Goal: Information Seeking & Learning: Learn about a topic

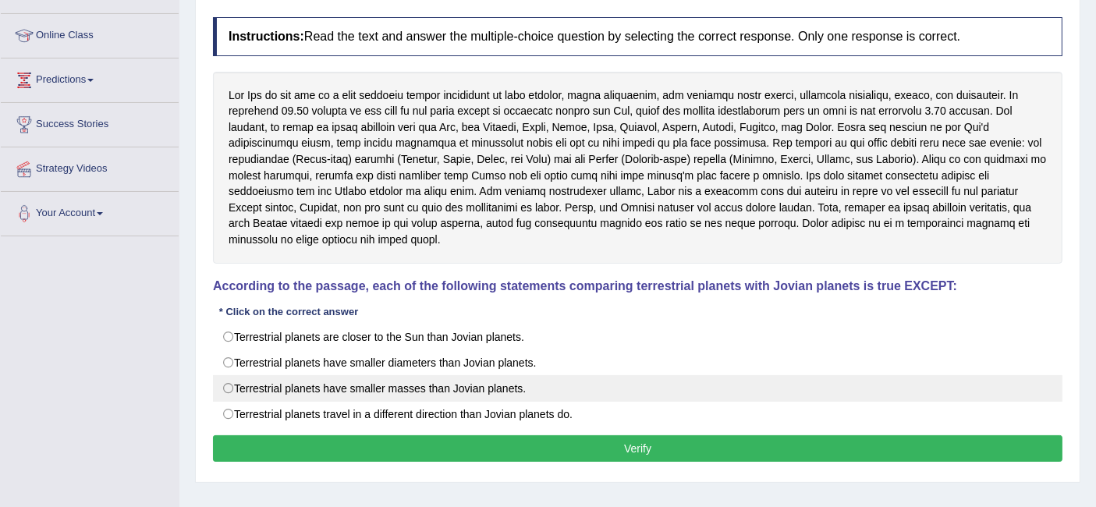
click at [236, 380] on label "Terrestrial planets have smaller masses than Jovian planets." at bounding box center [638, 388] width 850 height 27
radio input "true"
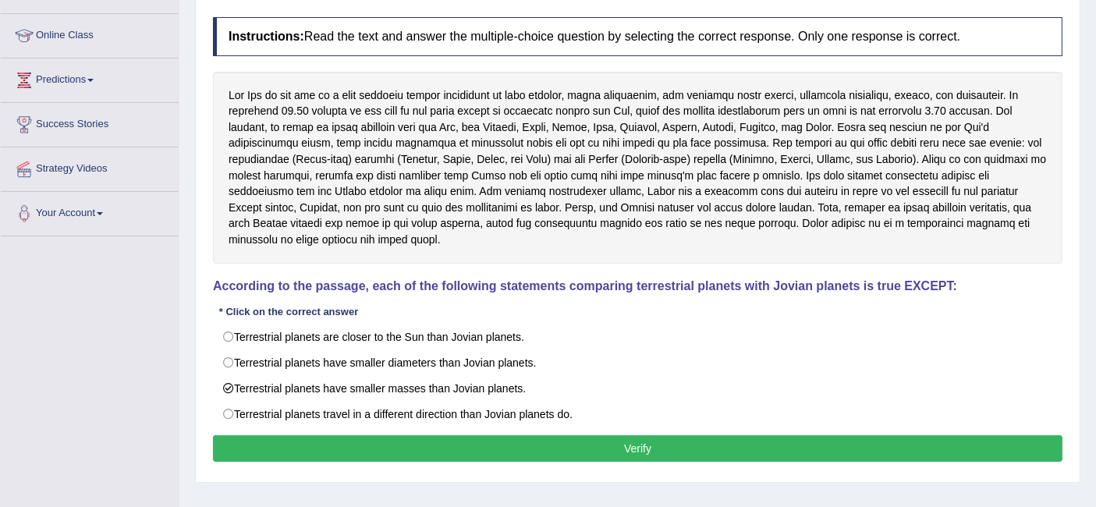
click at [300, 436] on button "Verify" at bounding box center [638, 448] width 850 height 27
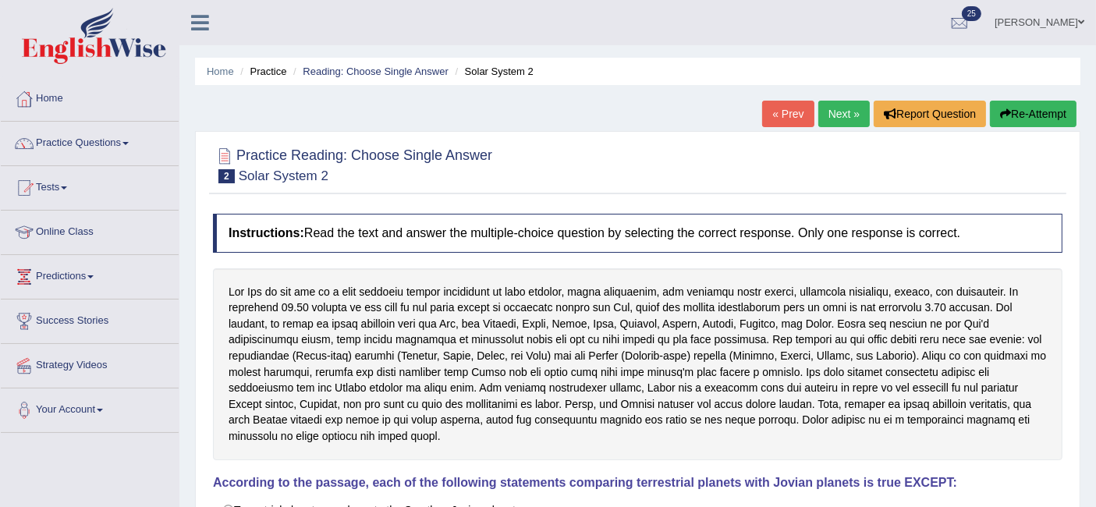
click at [731, 476] on h4 "According to the passage, each of the following statements comparing terrestria…" at bounding box center [638, 483] width 850 height 14
click at [843, 123] on link "Next »" at bounding box center [843, 114] width 51 height 27
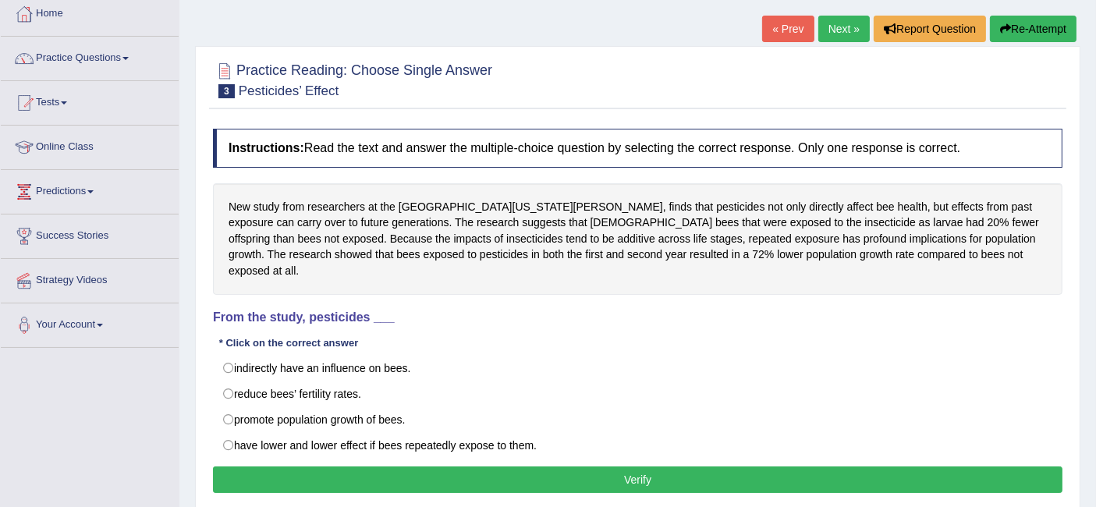
scroll to position [89, 0]
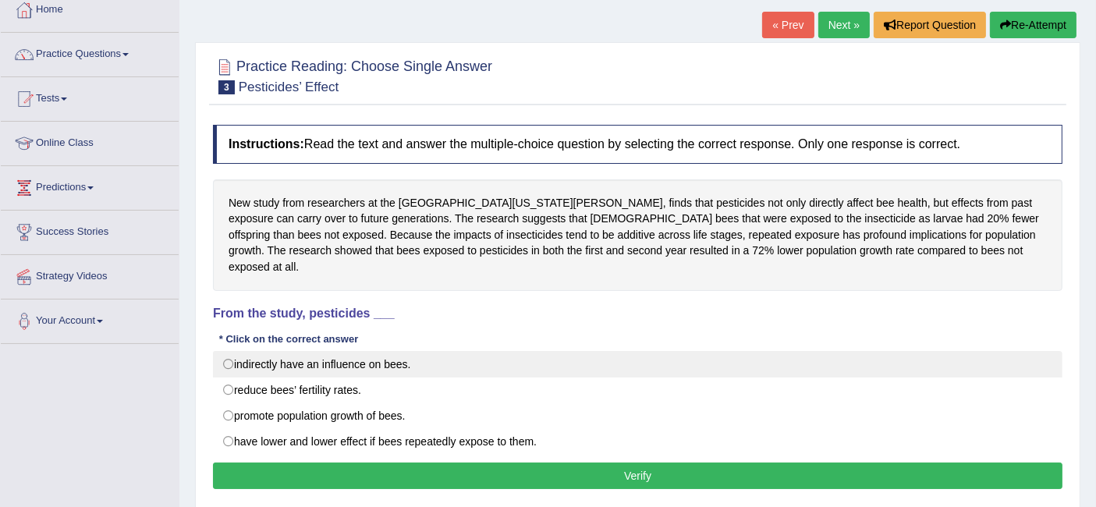
click at [227, 351] on label "indirectly have an influence on bees." at bounding box center [638, 364] width 850 height 27
radio input "true"
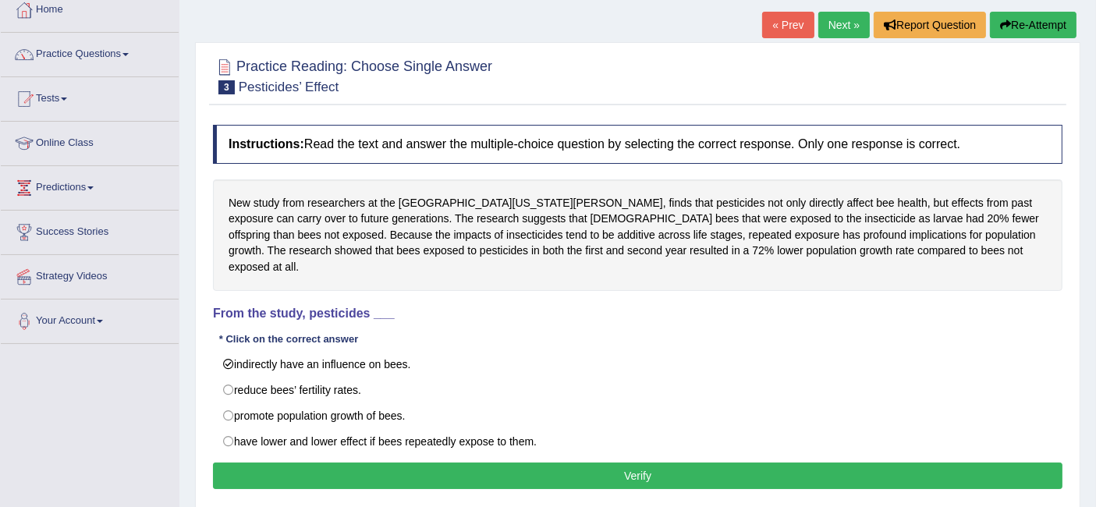
click at [484, 470] on button "Verify" at bounding box center [638, 476] width 850 height 27
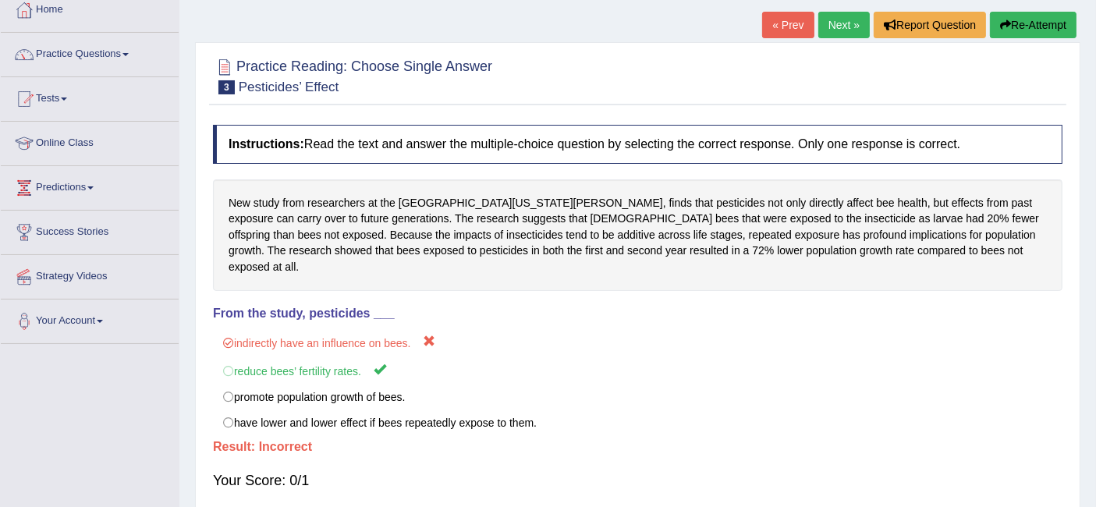
click at [834, 30] on link "Next »" at bounding box center [843, 25] width 51 height 27
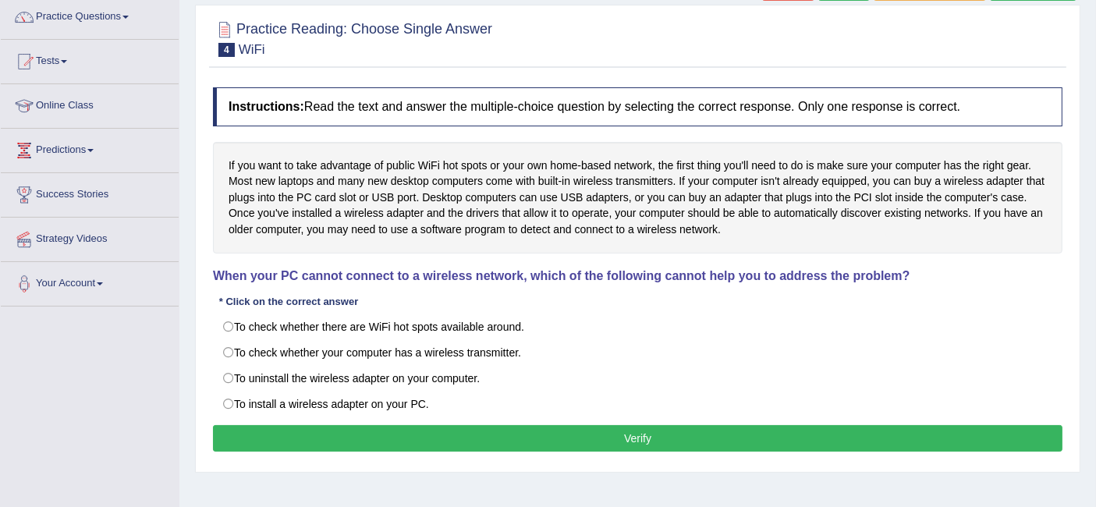
scroll to position [126, 0]
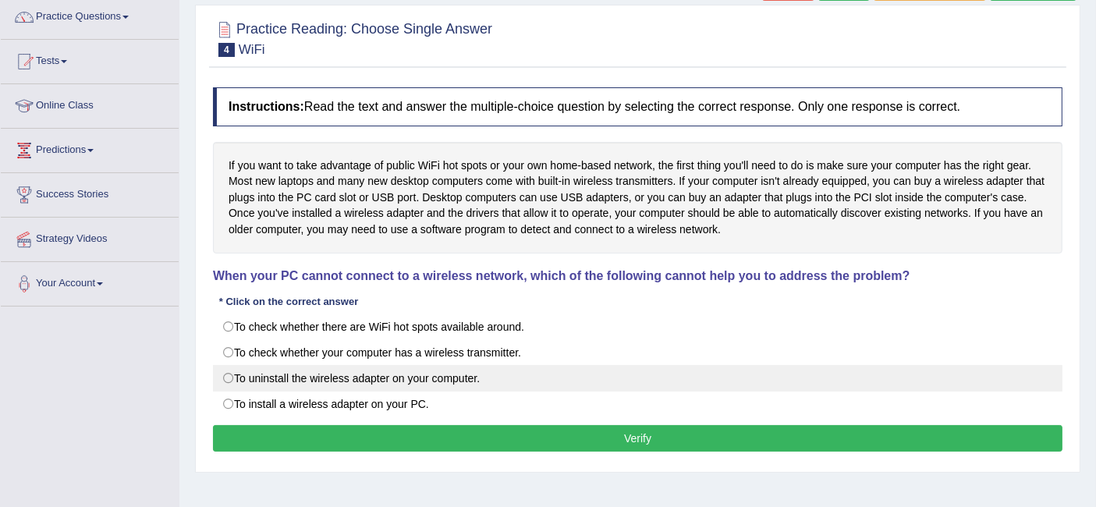
click at [227, 375] on label "To uninstall the wireless adapter on your computer." at bounding box center [638, 378] width 850 height 27
radio input "true"
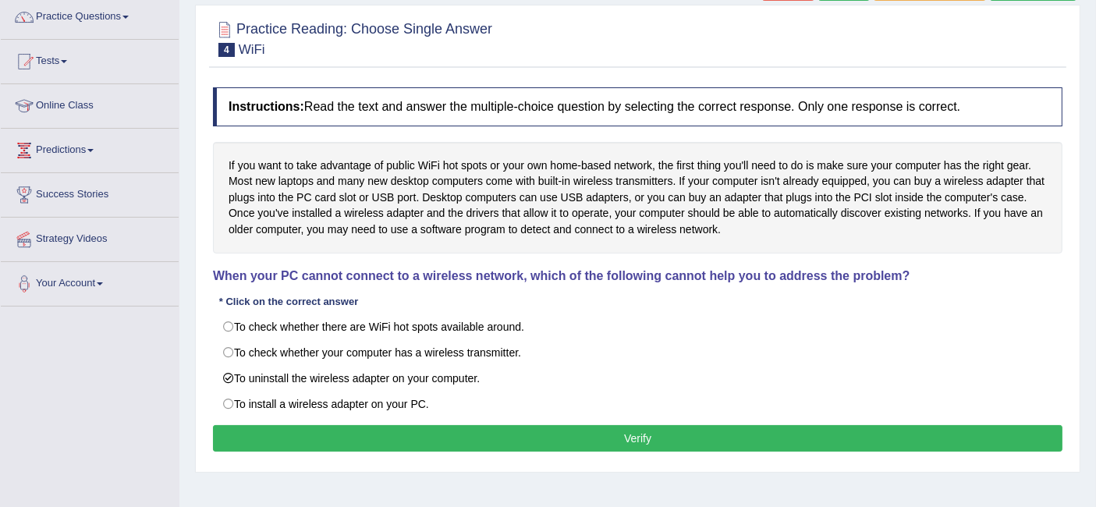
click at [346, 431] on button "Verify" at bounding box center [638, 438] width 850 height 27
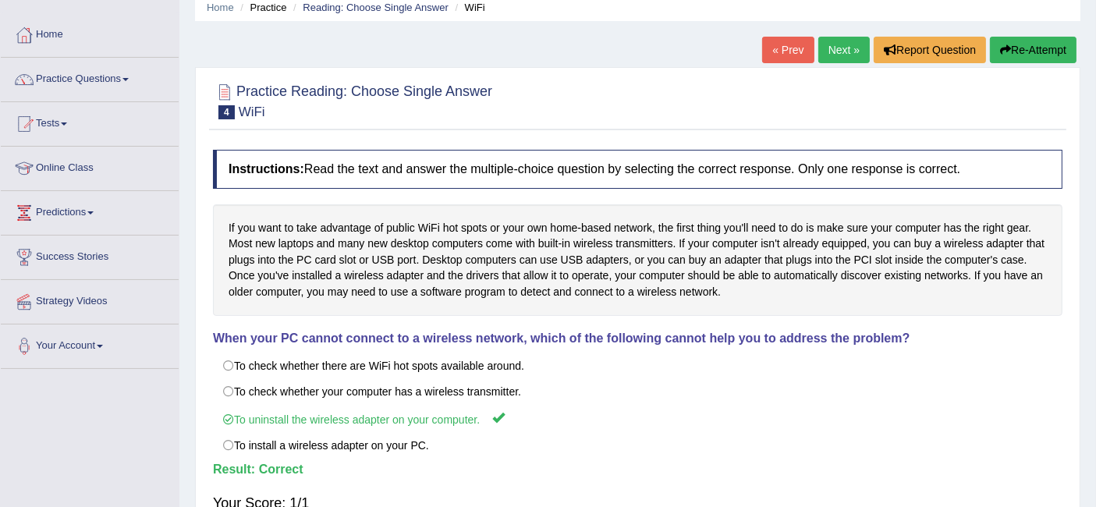
scroll to position [0, 0]
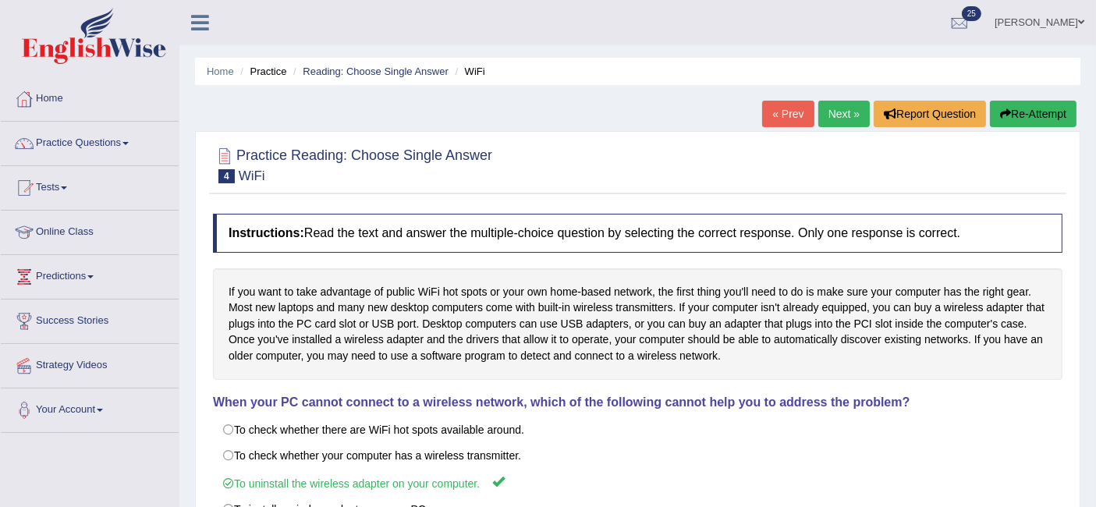
click at [841, 105] on link "Next »" at bounding box center [843, 114] width 51 height 27
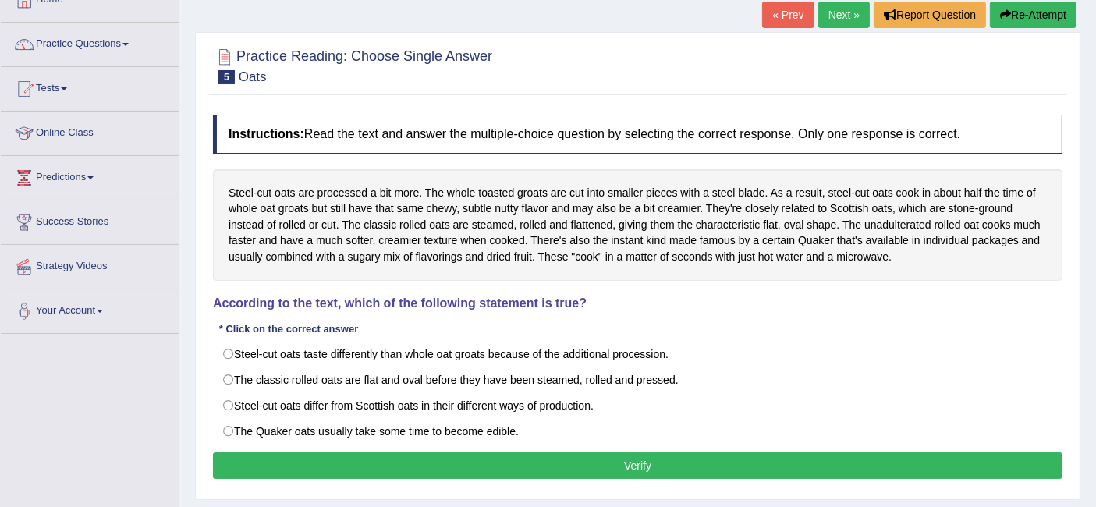
scroll to position [113, 0]
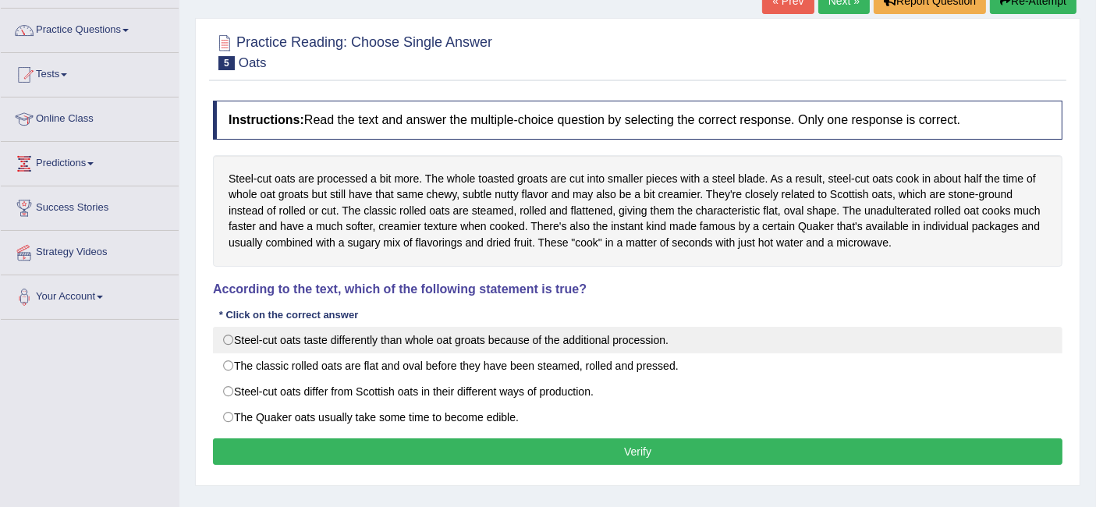
click at [229, 335] on label "Steel-cut oats taste differently than whole oat groats because of the additiona…" at bounding box center [638, 340] width 850 height 27
radio input "true"
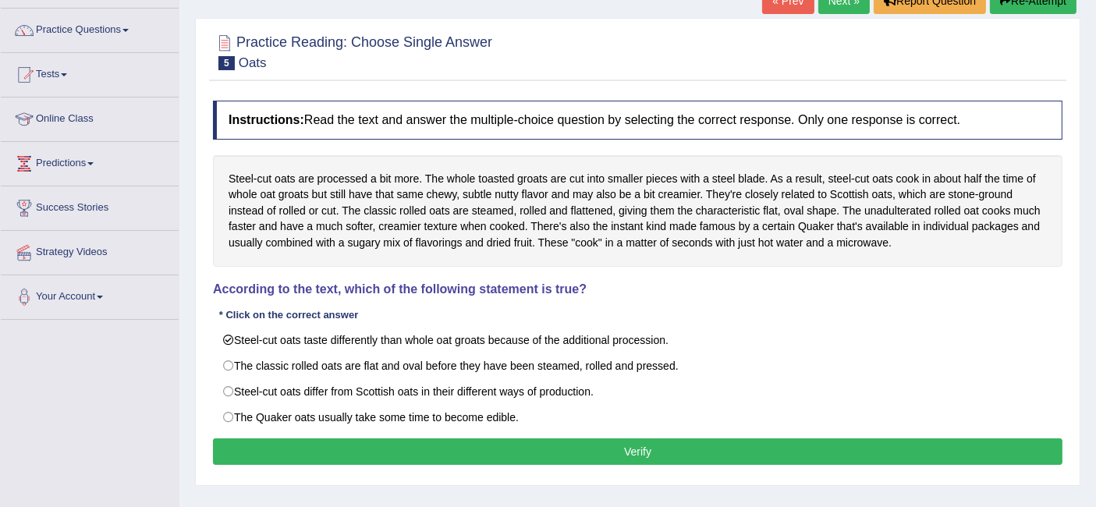
click at [453, 440] on button "Verify" at bounding box center [638, 451] width 850 height 27
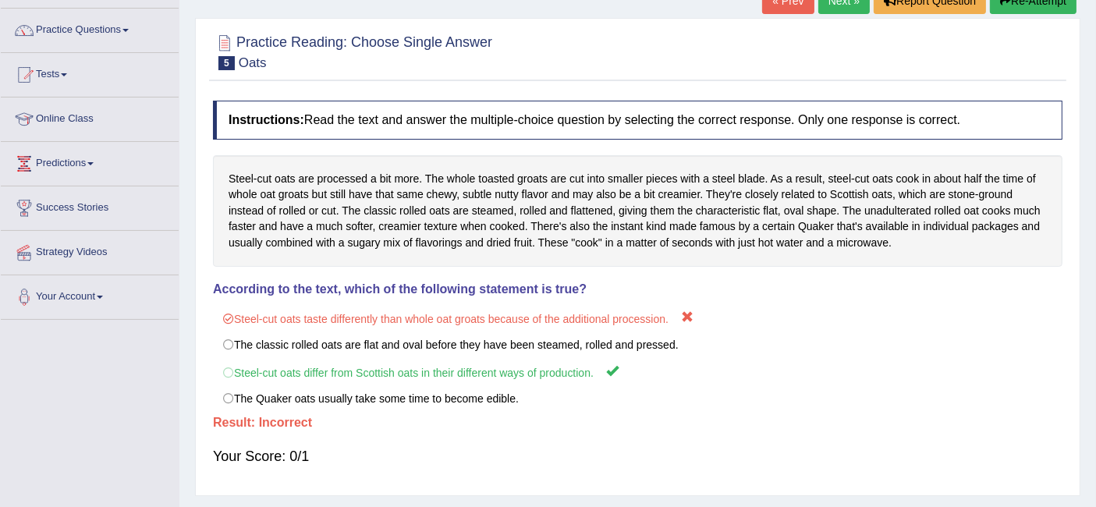
scroll to position [0, 0]
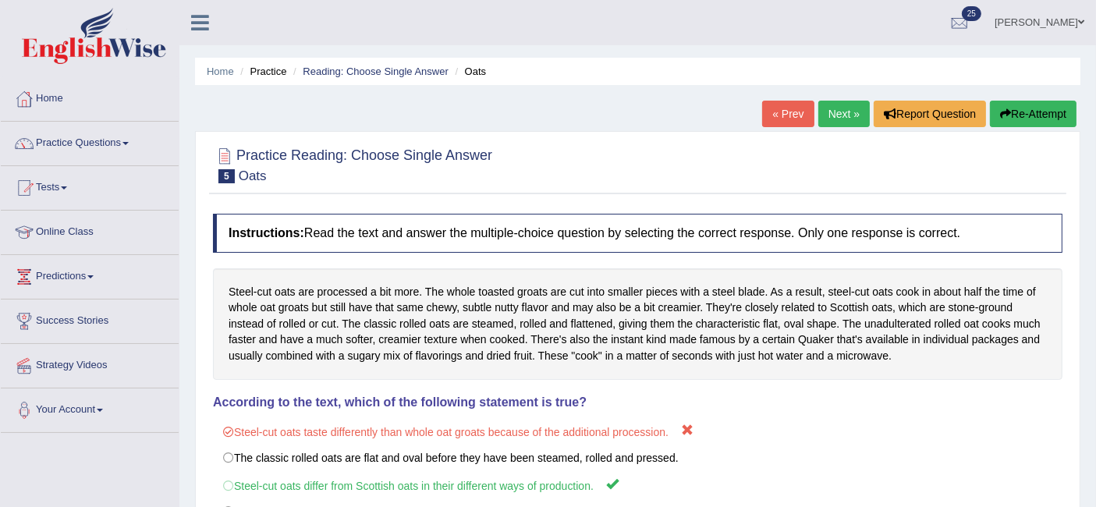
click at [827, 114] on link "Next »" at bounding box center [843, 114] width 51 height 27
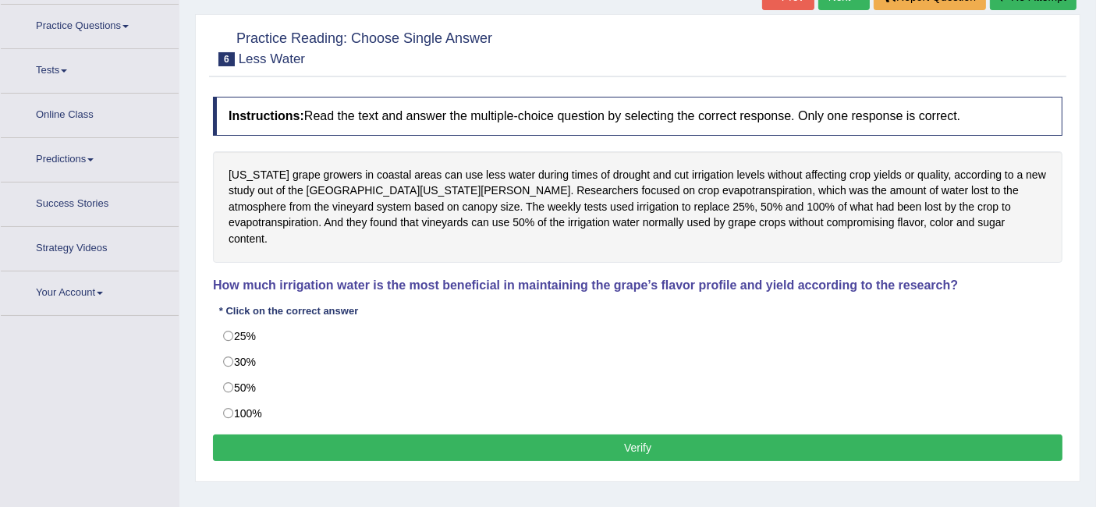
scroll to position [129, 0]
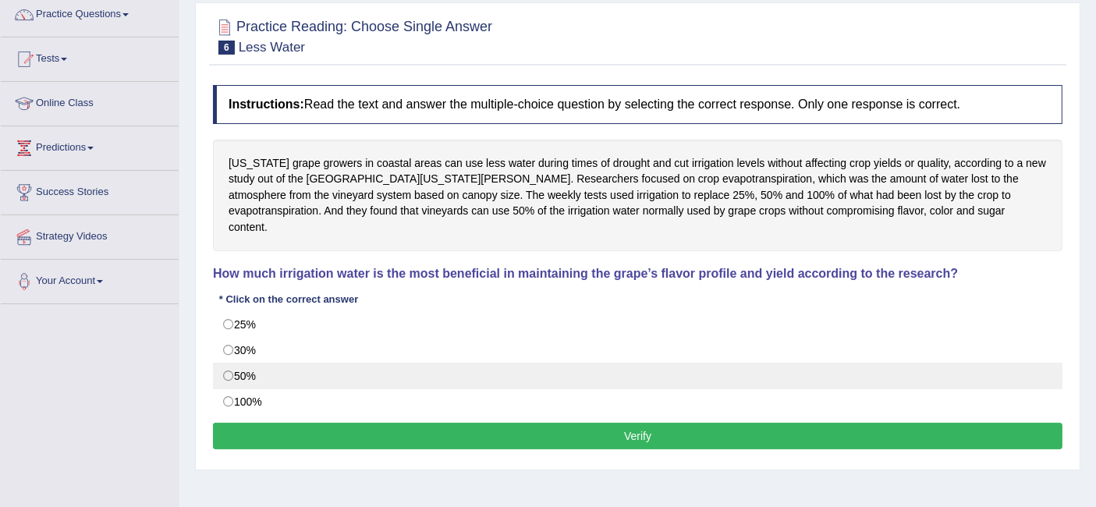
click at [226, 363] on label "50%" at bounding box center [638, 376] width 850 height 27
radio input "true"
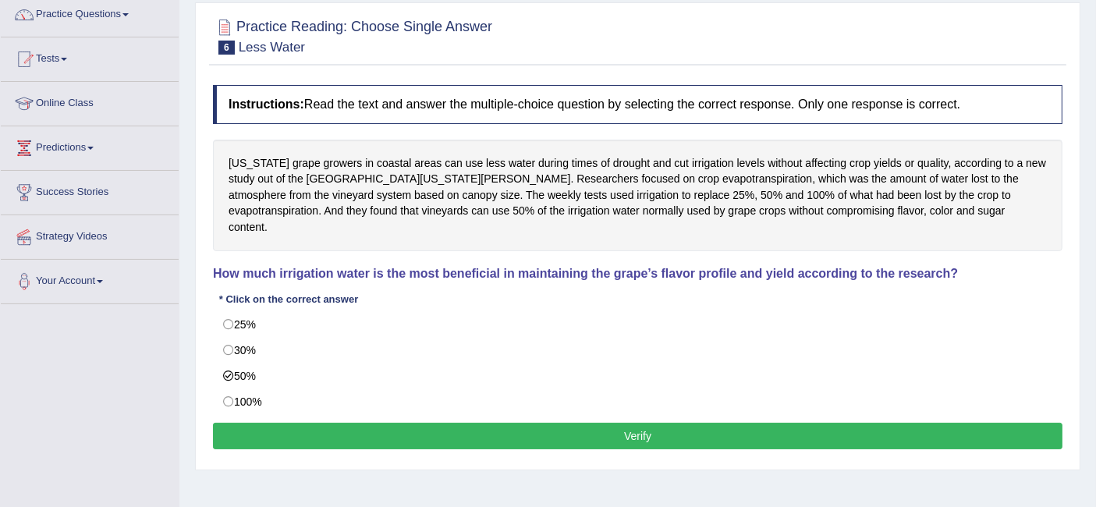
click at [515, 423] on button "Verify" at bounding box center [638, 436] width 850 height 27
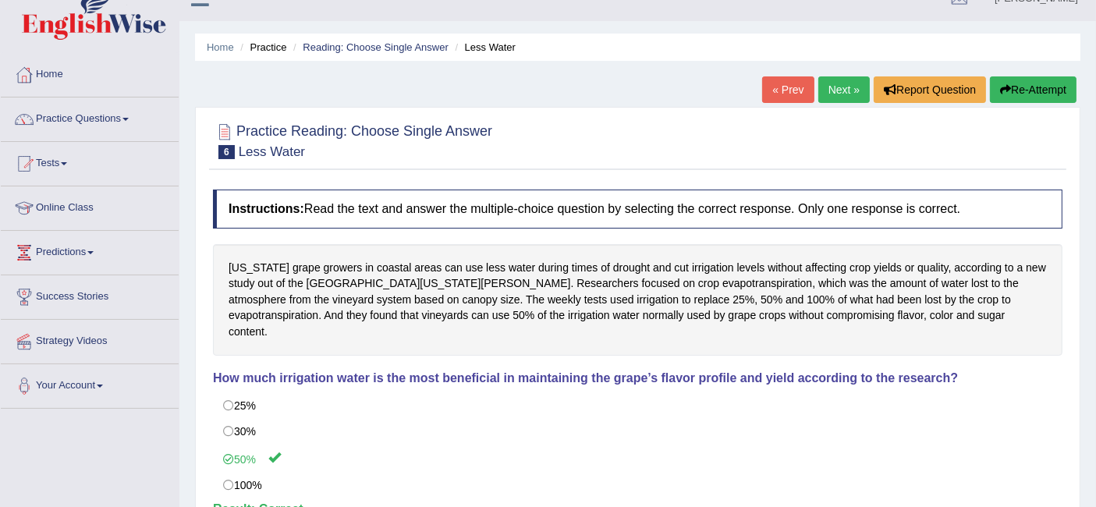
scroll to position [2, 0]
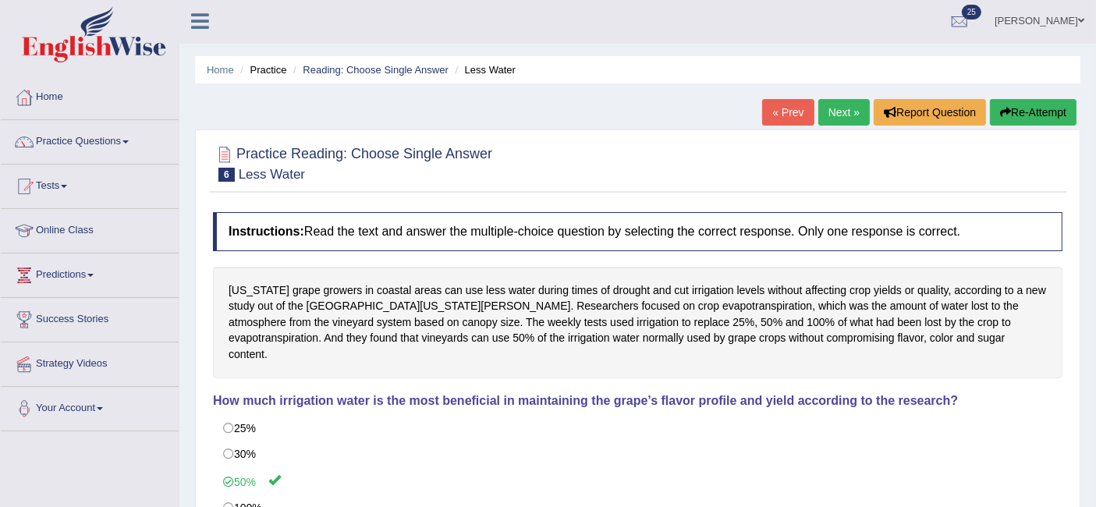
click at [845, 123] on link "Next »" at bounding box center [843, 112] width 51 height 27
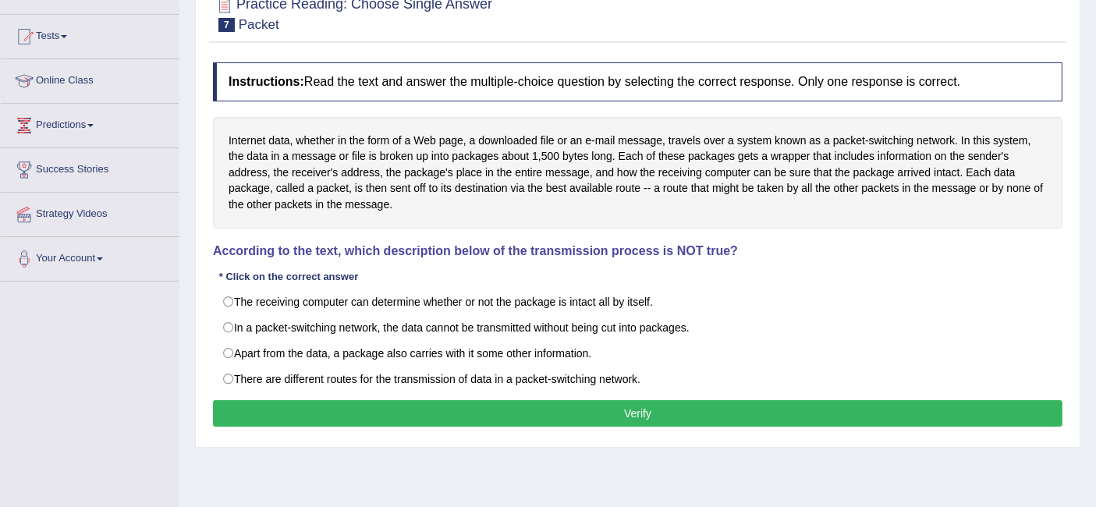
click at [422, 244] on h4 "According to the text, which description below of the transmission process is N…" at bounding box center [638, 251] width 850 height 14
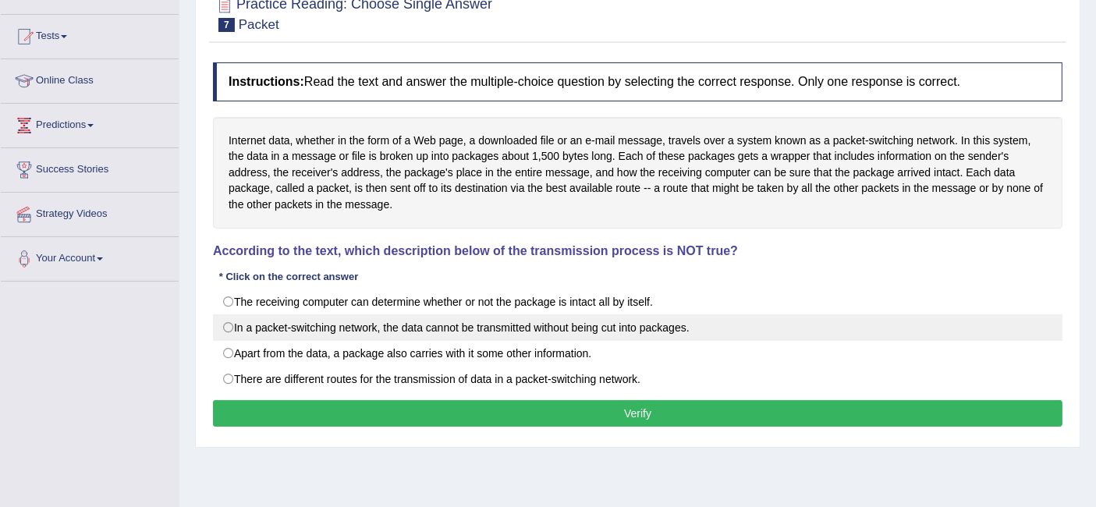
click at [228, 326] on label "In a packet-switching network, the data cannot be transmitted without being cut…" at bounding box center [638, 327] width 850 height 27
radio input "true"
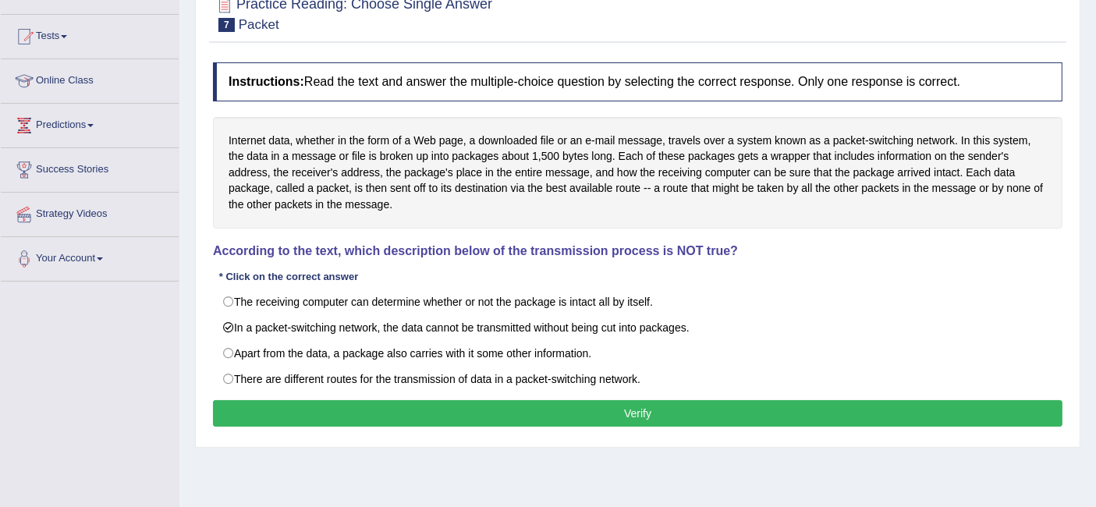
click at [332, 415] on button "Verify" at bounding box center [638, 413] width 850 height 27
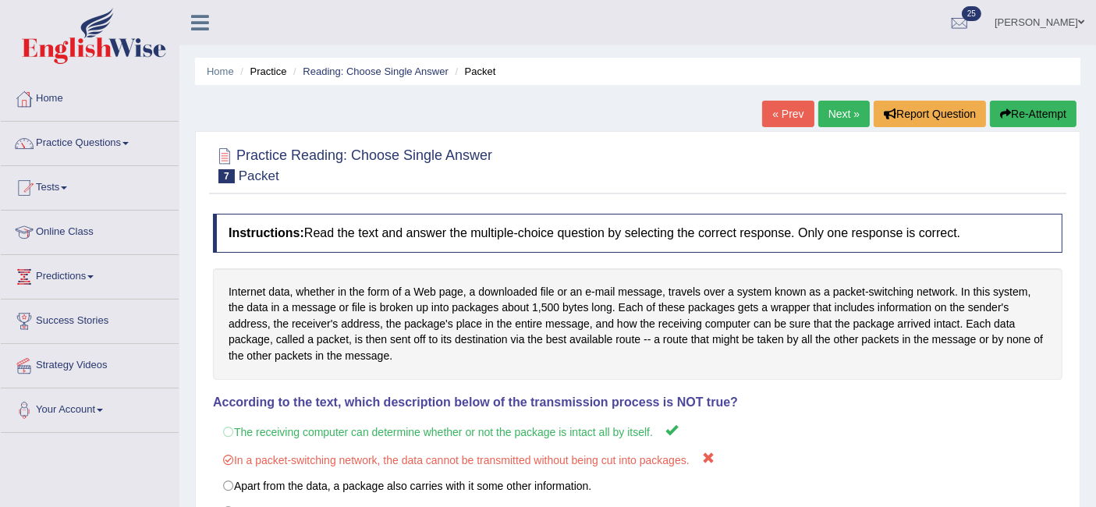
click at [113, 154] on link "Practice Questions" at bounding box center [90, 141] width 178 height 39
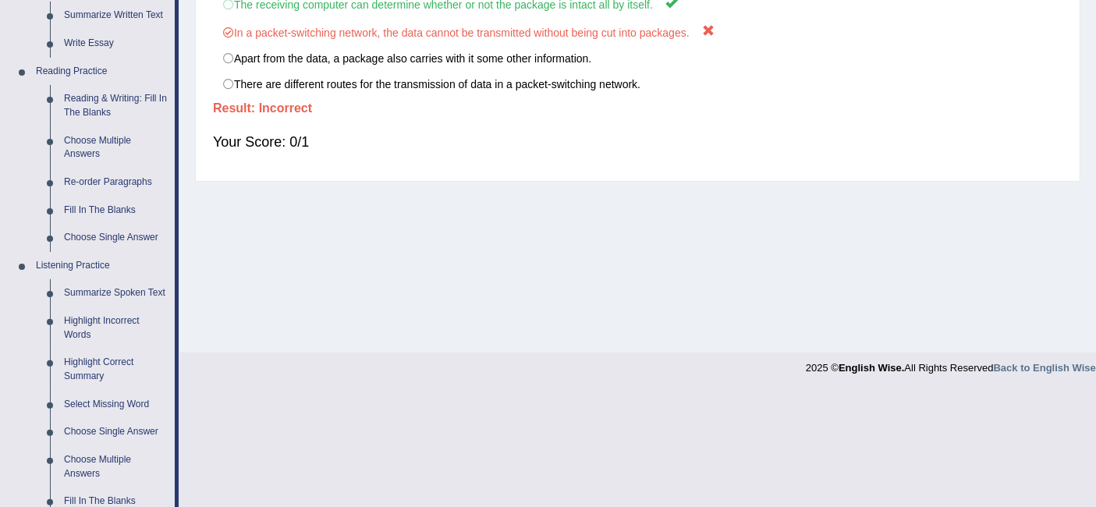
scroll to position [438, 0]
